Goal: Information Seeking & Learning: Learn about a topic

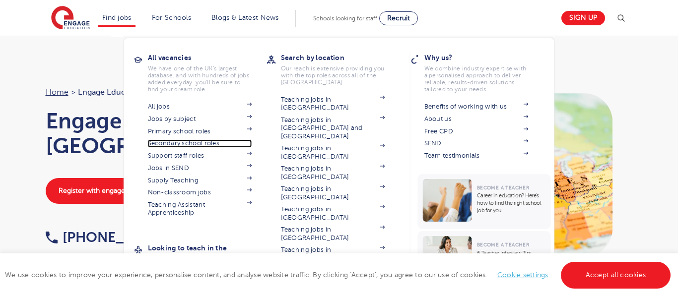
click at [176, 145] on link "Secondary school roles" at bounding box center [200, 143] width 104 height 8
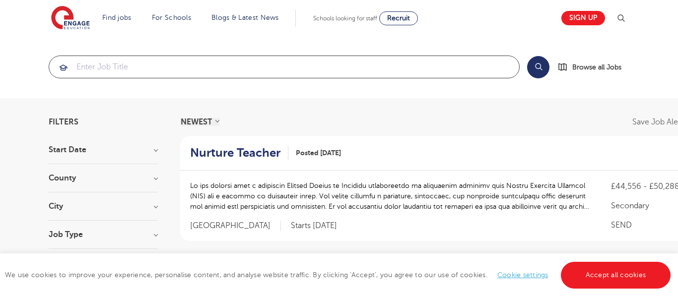
click at [144, 73] on input "search" at bounding box center [284, 67] width 470 height 22
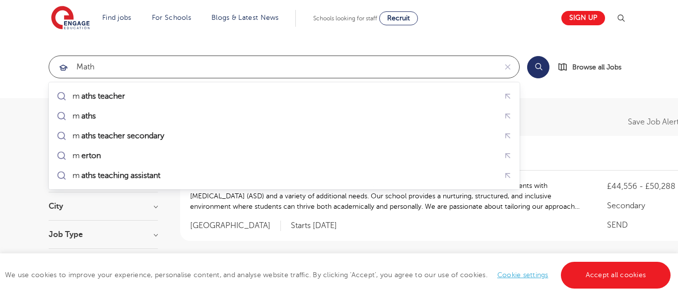
type input "math"
click button "Submit" at bounding box center [0, 0] width 0 height 0
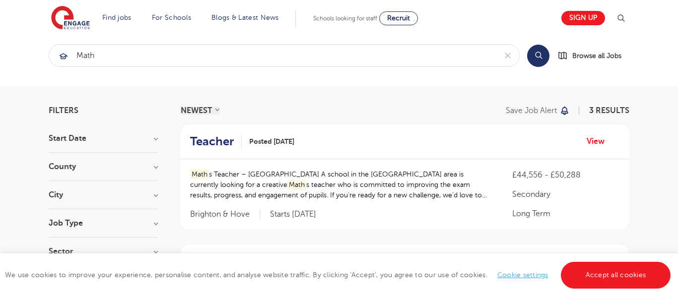
scroll to position [3, 0]
